Goal: Find specific page/section: Find specific page/section

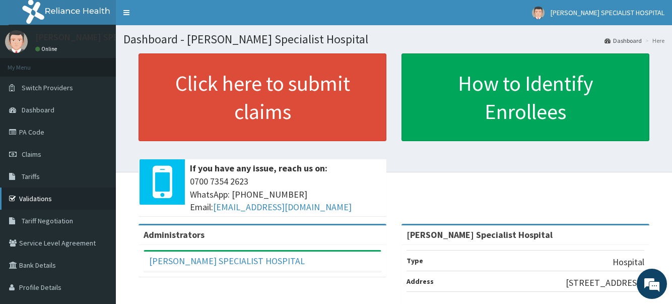
click at [46, 198] on link "Validations" at bounding box center [58, 198] width 116 height 22
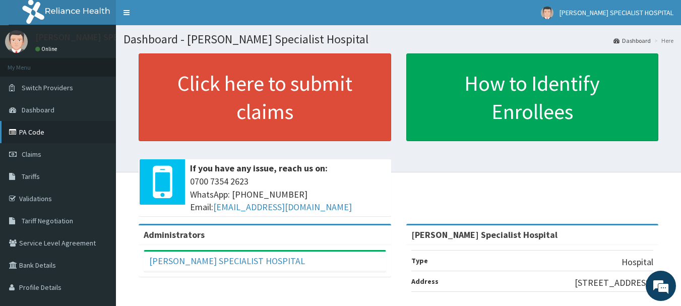
click at [33, 135] on link "PA Code" at bounding box center [58, 132] width 116 height 22
